Goal: Find specific page/section: Find specific page/section

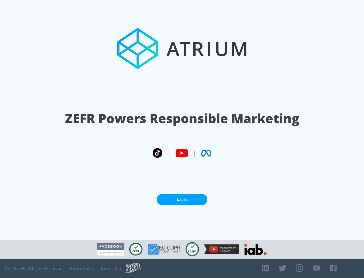
click at [182, 199] on link "Log In" at bounding box center [182, 199] width 51 height 11
